Goal: Task Accomplishment & Management: Use online tool/utility

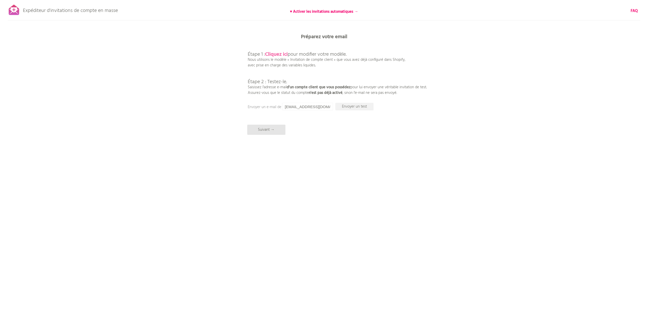
click at [287, 55] on font "Cliquez ici" at bounding box center [276, 54] width 23 height 8
drag, startPoint x: 284, startPoint y: 107, endPoint x: 354, endPoint y: 108, distance: 69.5
click at [354, 0] on div "Préparez votre email Étape 1 : Cliquez ici pour modifier votre modèle. Nous uti…" at bounding box center [324, 0] width 648 height 0
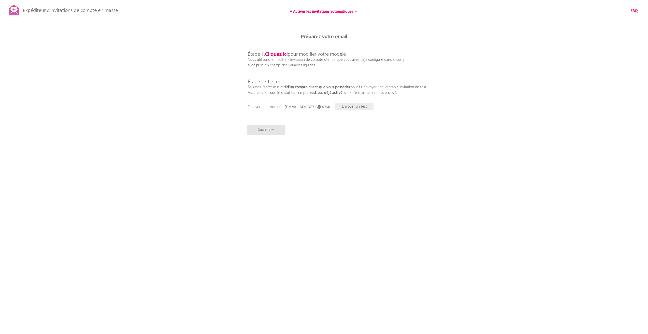
click at [347, 107] on font "Envoyer un test" at bounding box center [354, 107] width 25 height 6
click at [353, 107] on font "Envoyer un test" at bounding box center [354, 107] width 25 height 6
drag, startPoint x: 328, startPoint y: 106, endPoint x: 283, endPoint y: 106, distance: 44.3
click at [283, 106] on input "[EMAIL_ADDRESS][DOMAIN_NAME]" at bounding box center [307, 107] width 51 height 8
type input "[EMAIL_ADDRESS][DOMAIN_NAME]"
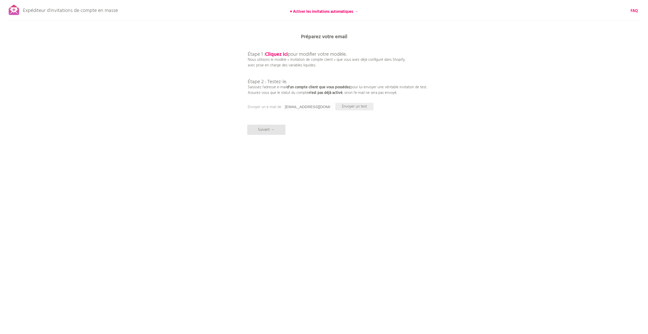
click at [355, 107] on font "Envoyer un test" at bounding box center [354, 107] width 25 height 6
click at [278, 55] on font "Cliquez ici" at bounding box center [276, 54] width 23 height 8
click at [302, 106] on input "[EMAIL_ADDRESS][DOMAIN_NAME]" at bounding box center [307, 107] width 51 height 8
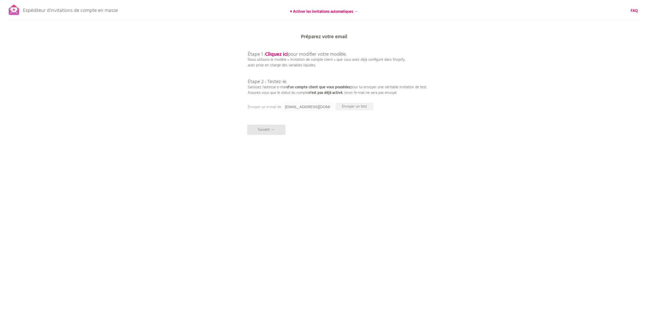
click at [322, 126] on div "Expéditeur d'invitations de compte en masse ♥ Activer les invitations automatiq…" at bounding box center [324, 89] width 648 height 178
drag, startPoint x: 326, startPoint y: 107, endPoint x: 350, endPoint y: 109, distance: 23.7
click at [350, 0] on div "Préparez votre email Étape 1 : Cliquez ici pour modifier votre modèle. Nous uti…" at bounding box center [324, 0] width 648 height 0
click at [324, 119] on div "Expéditeur d'invitations de compte en masse ♥ Activer les invitations automatiq…" at bounding box center [324, 89] width 648 height 178
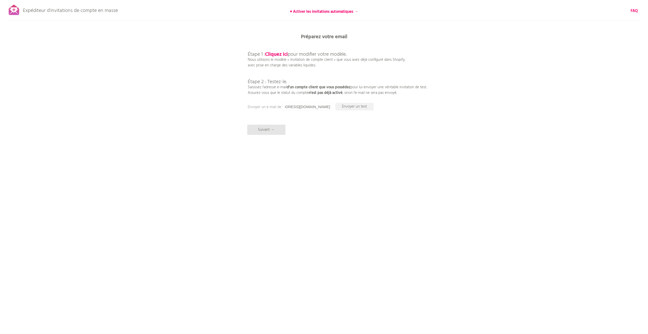
scroll to position [0, 0]
click at [353, 107] on font "Envoyer un test" at bounding box center [354, 107] width 25 height 6
click at [351, 107] on font "Envoyer un test" at bounding box center [354, 107] width 25 height 6
click at [280, 56] on font "Cliquez ici" at bounding box center [276, 54] width 23 height 8
click at [268, 53] on font "Cliquez ici" at bounding box center [276, 54] width 23 height 8
